Goal: Information Seeking & Learning: Learn about a topic

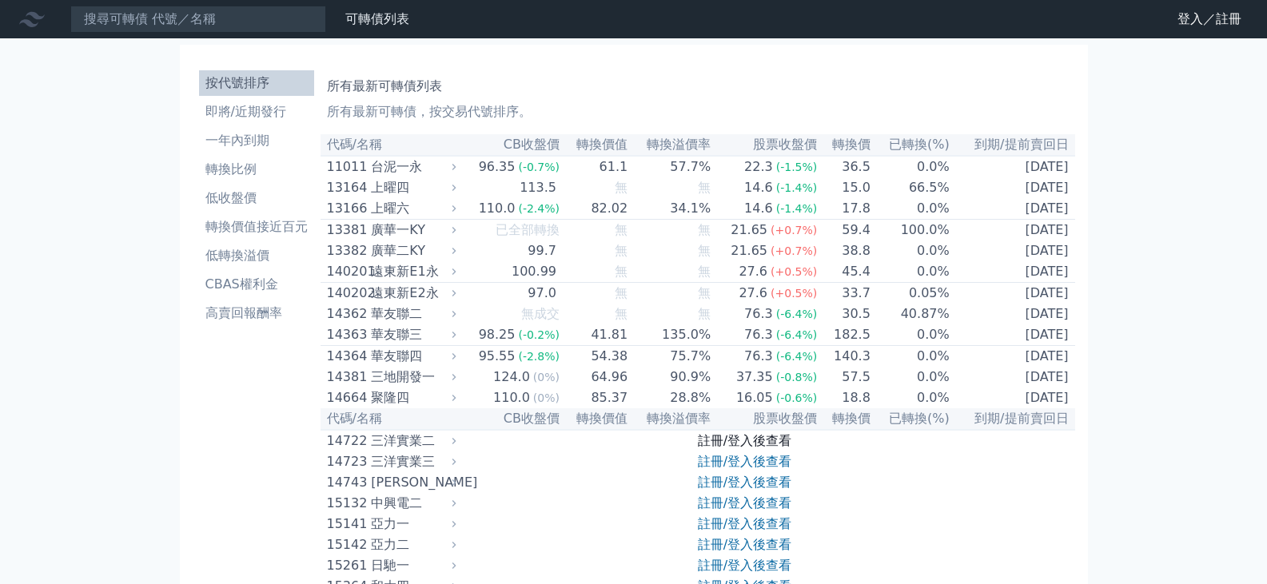
click at [762, 443] on link "註冊/登入後查看" at bounding box center [745, 440] width 94 height 15
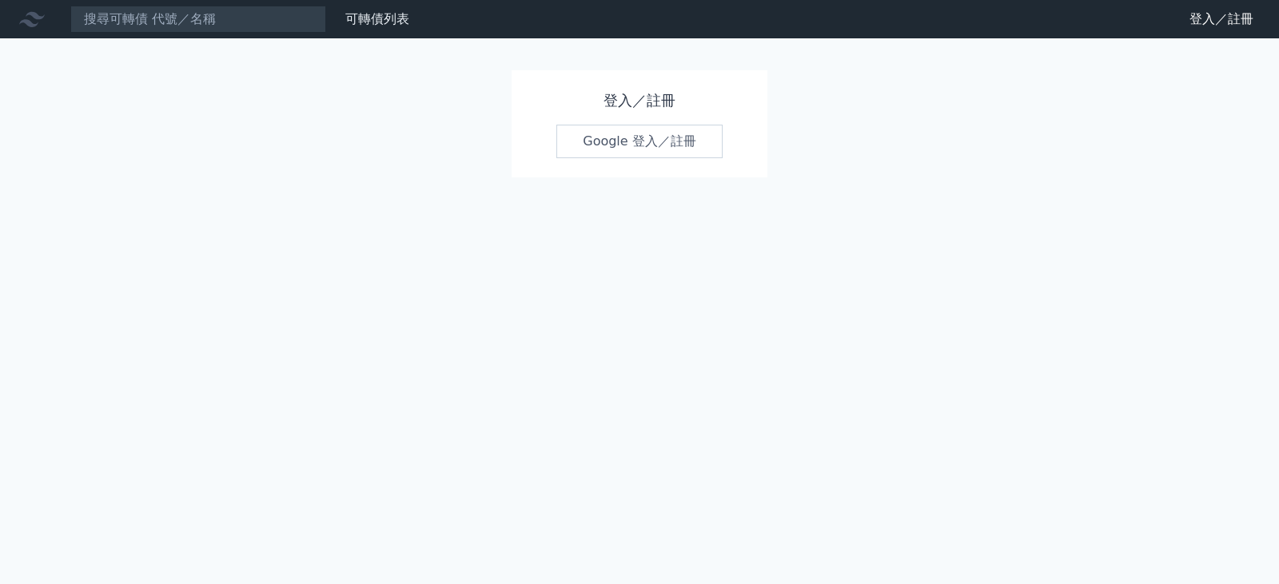
click at [607, 147] on link "Google 登入／註冊" at bounding box center [639, 142] width 166 height 34
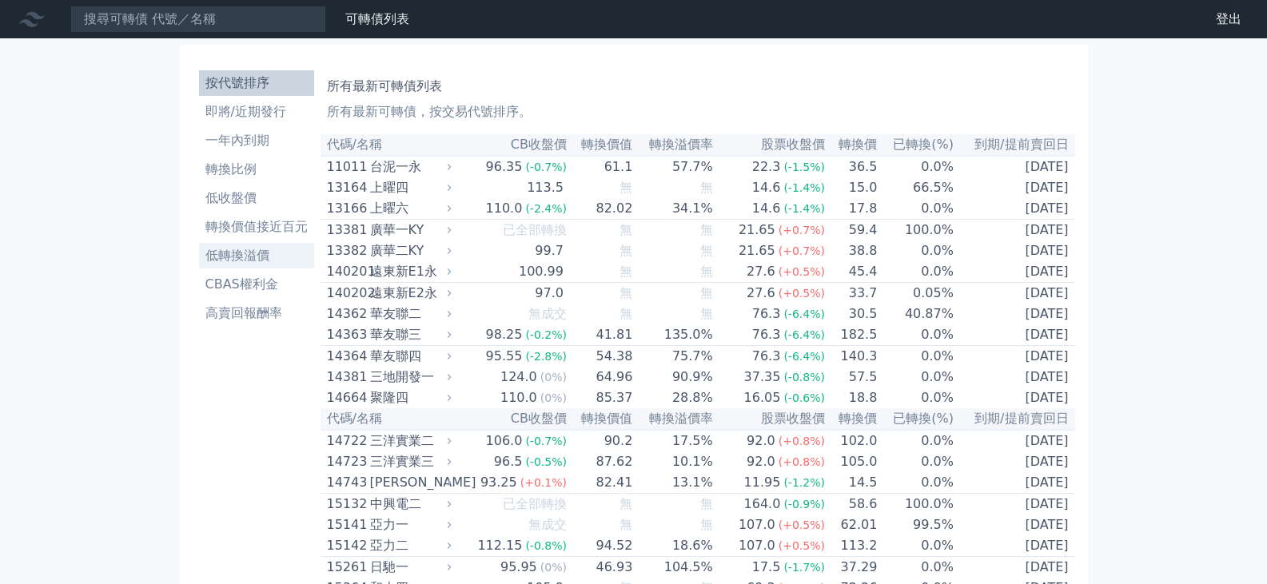
click at [241, 255] on li "低轉換溢價" at bounding box center [256, 255] width 115 height 19
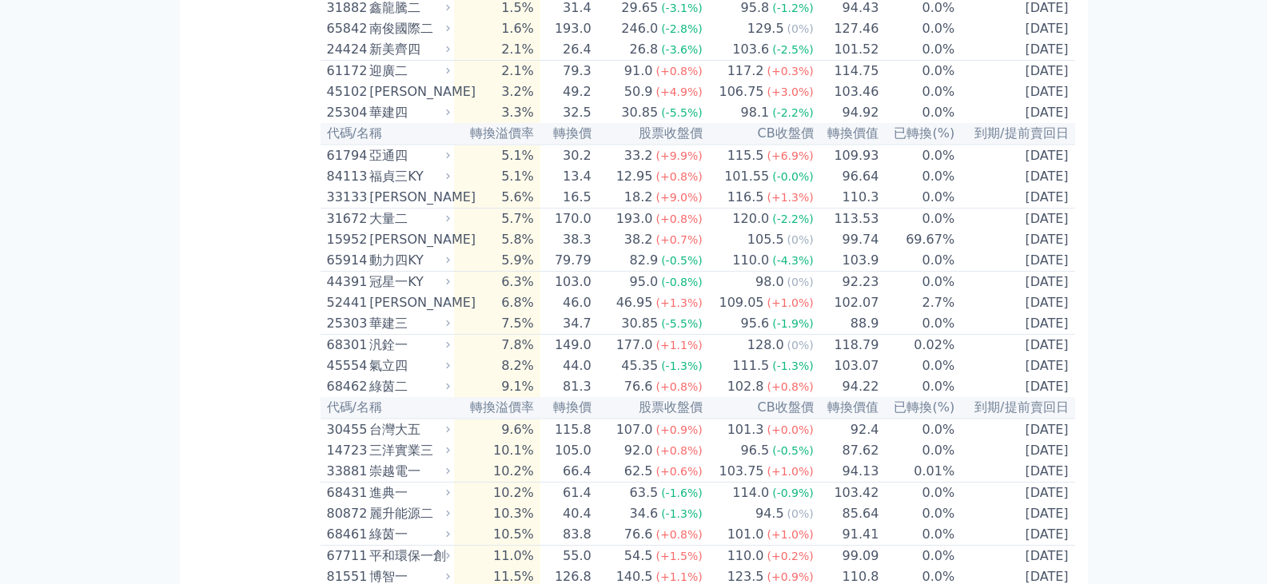
scroll to position [639, 0]
